Goal: Task Accomplishment & Management: Use online tool/utility

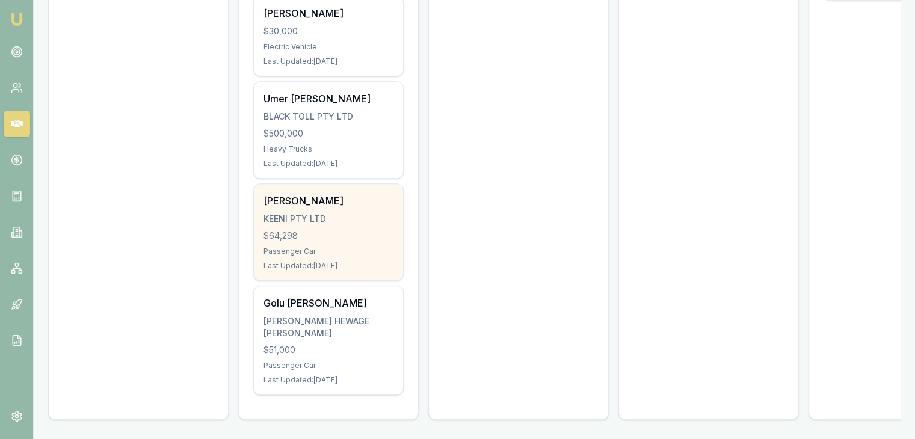
scroll to position [512, 0]
click at [343, 230] on div "$64,298" at bounding box center [328, 236] width 130 height 12
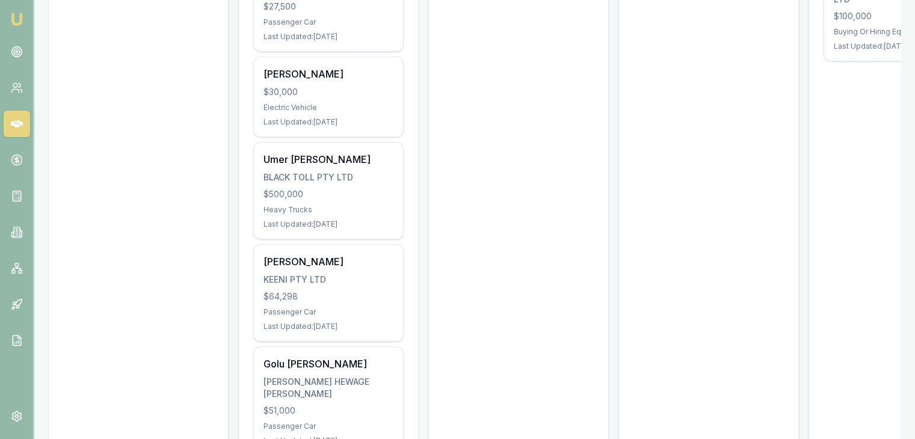
scroll to position [271, 0]
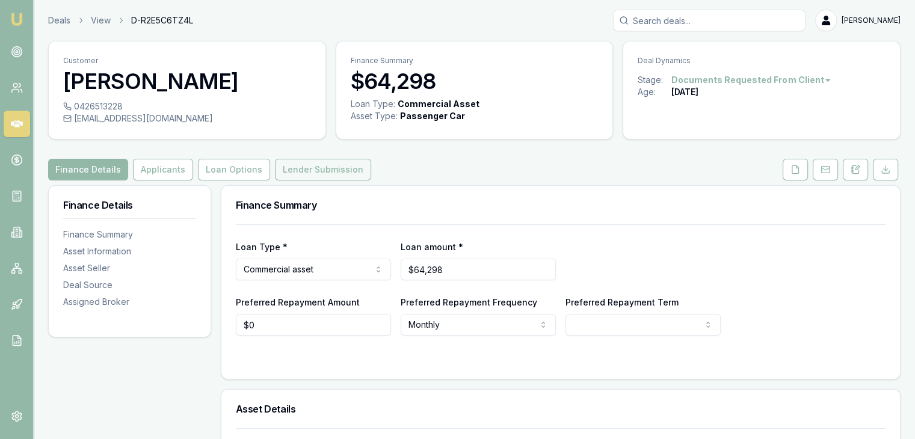
click at [296, 180] on button "Lender Submission" at bounding box center [323, 170] width 96 height 22
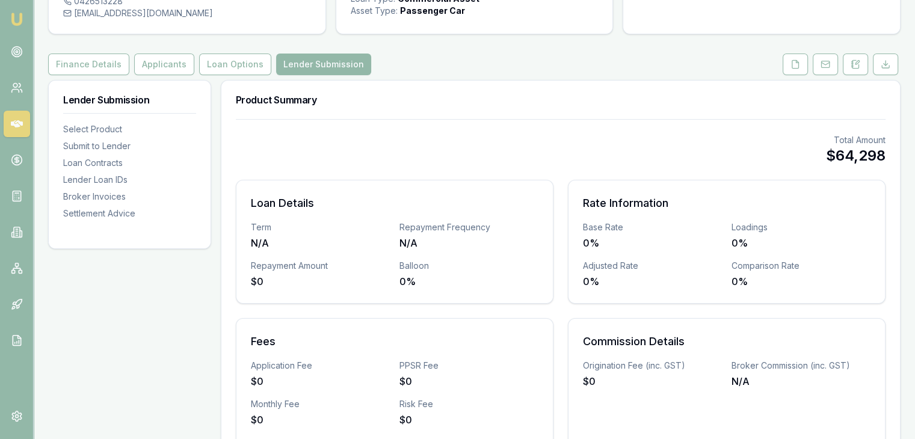
scroll to position [101, 0]
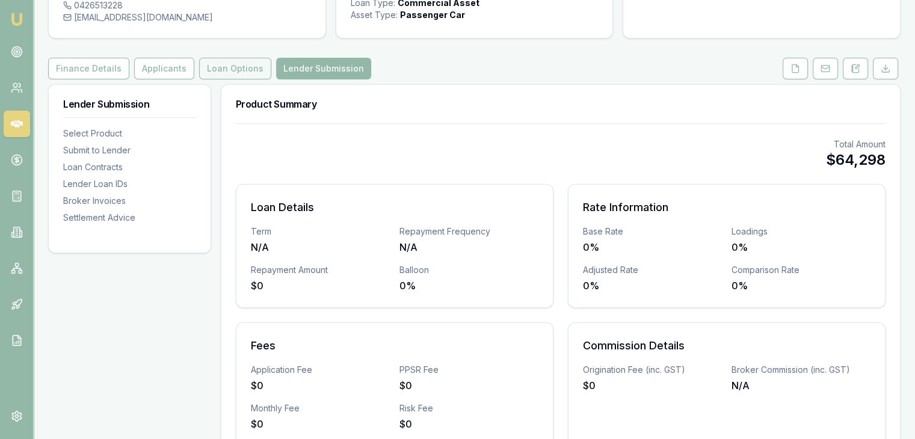
click at [231, 79] on button "Loan Options" at bounding box center [235, 69] width 72 height 22
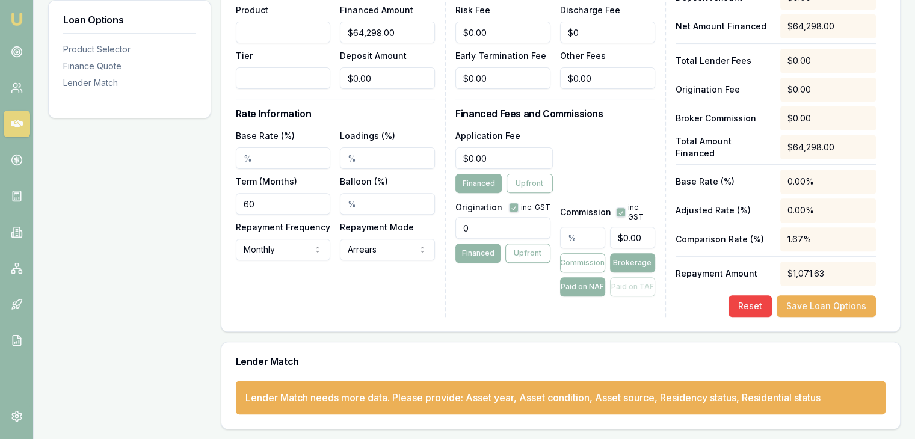
scroll to position [416, 0]
click at [722, 343] on div "Lender Match" at bounding box center [560, 361] width 678 height 38
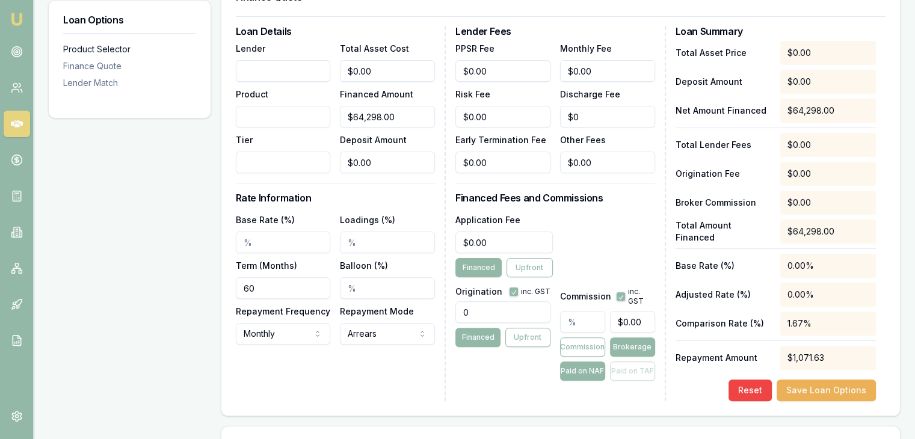
scroll to position [176, 0]
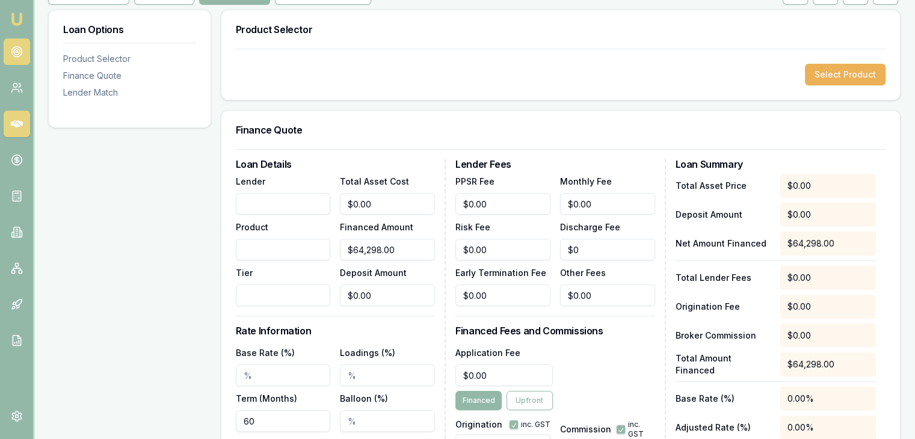
click at [12, 53] on icon at bounding box center [17, 52] width 12 height 12
